Goal: Task Accomplishment & Management: Manage account settings

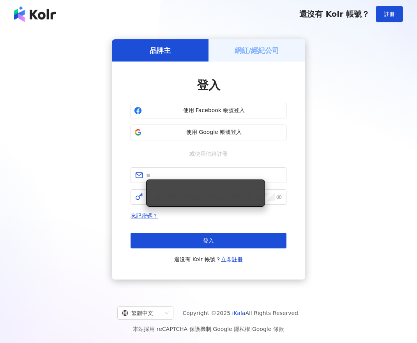
type input "**********"
click at [248, 56] on div "網紅/經紀公司" at bounding box center [256, 50] width 97 height 22
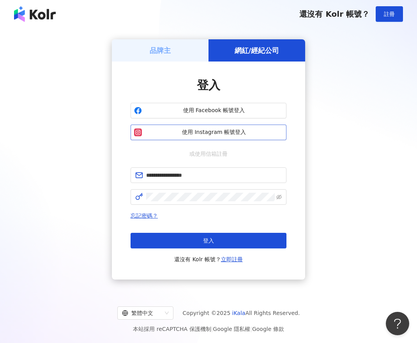
click at [195, 130] on span "使用 Instagram 帳號登入" at bounding box center [214, 132] width 138 height 8
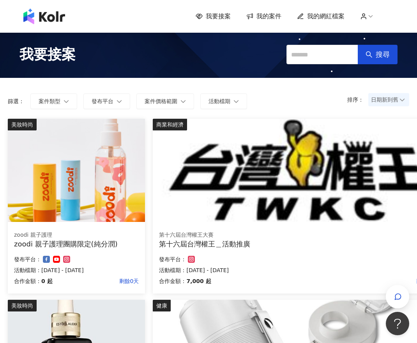
click at [326, 14] on span "我的網紅檔案" at bounding box center [325, 16] width 37 height 9
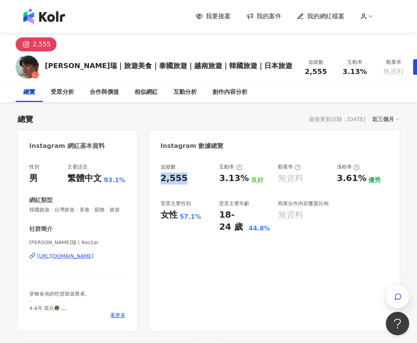
drag, startPoint x: 162, startPoint y: 179, endPoint x: 185, endPoint y: 178, distance: 23.4
click at [185, 178] on div "追蹤數 2,555 互動率 3.13% 良好 觀看率 無資料 漲粉率 3.61% 優秀 受眾主要性別 女性 57.1% 受眾主要年齡 18-24 歲 44.8…" at bounding box center [274, 243] width 250 height 175
click at [188, 178] on div "2,555" at bounding box center [185, 178] width 51 height 12
click at [394, 114] on div "近三個月" at bounding box center [385, 119] width 27 height 10
click at [396, 136] on link "近六個月" at bounding box center [389, 135] width 22 height 9
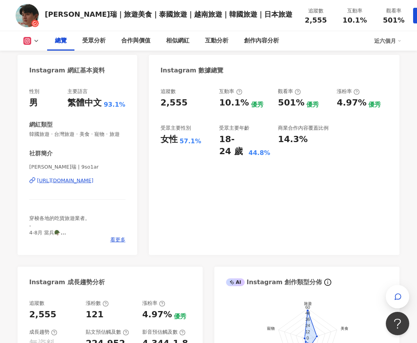
scroll to position [97, 0]
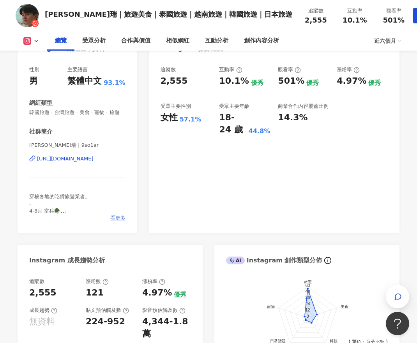
click at [111, 222] on span "看更多" at bounding box center [117, 218] width 15 height 7
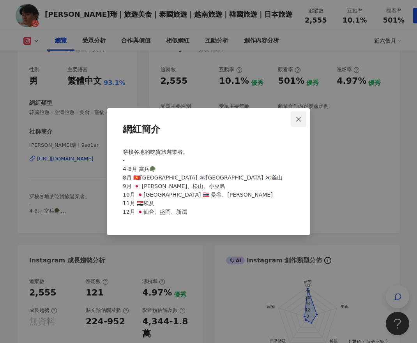
click at [299, 117] on icon "close" at bounding box center [298, 119] width 6 height 6
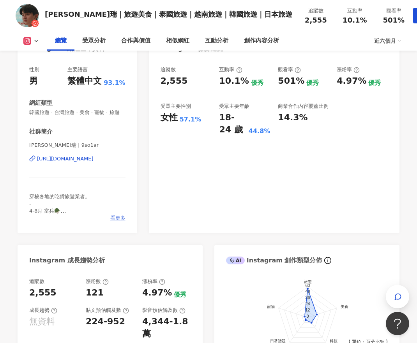
click at [123, 222] on span "看更多" at bounding box center [117, 218] width 15 height 7
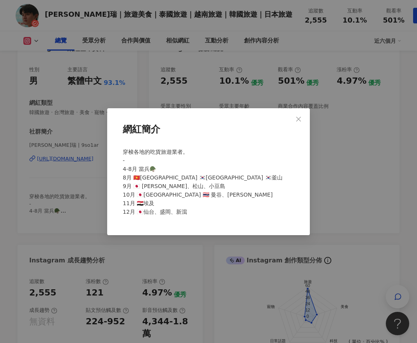
click at [335, 167] on div "網紅簡介 穿梭各地的吃貨旅遊業者。 - 4-8月 當兵🪖 8月 🇻🇳[GEOGRAPHIC_DATA] 🇰🇷[GEOGRAPHIC_DATA] 🇰🇷釜山 9月…" at bounding box center [208, 171] width 417 height 343
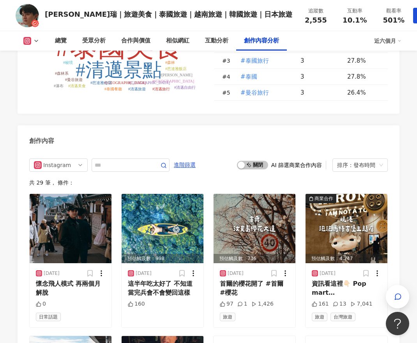
scroll to position [1801, 0]
